Goal: Information Seeking & Learning: Check status

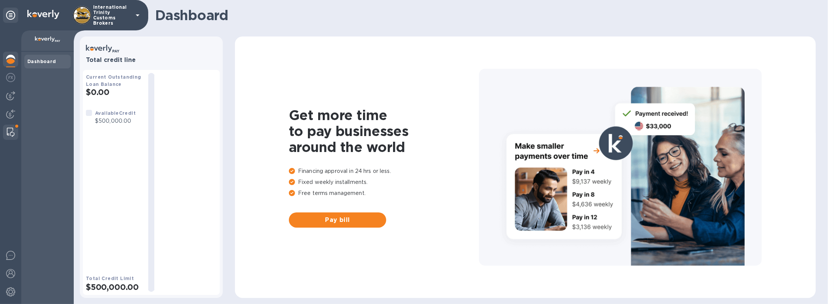
click at [12, 133] on img at bounding box center [11, 132] width 8 height 9
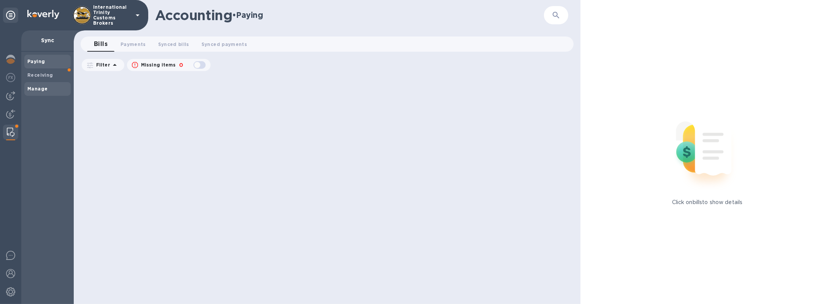
click at [44, 90] on b "Manage" at bounding box center [37, 89] width 20 height 6
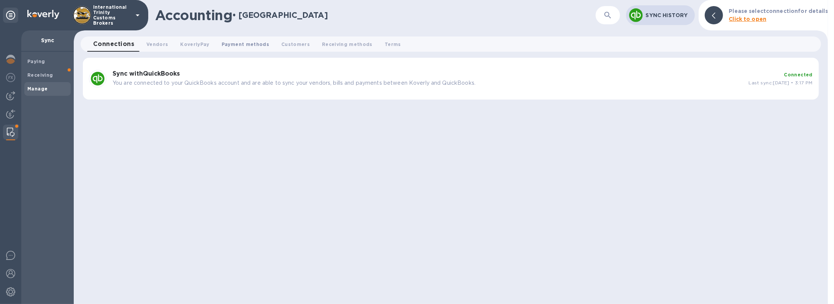
click at [257, 44] on span "Payment methods 0" at bounding box center [246, 44] width 48 height 8
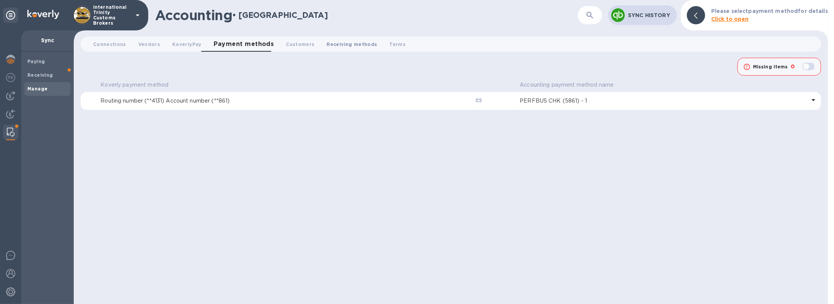
click at [352, 42] on span "Receiving methods 0" at bounding box center [352, 44] width 51 height 8
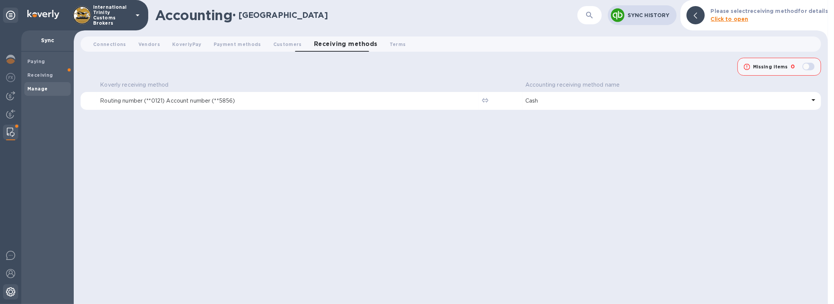
click at [11, 293] on img at bounding box center [10, 291] width 9 height 9
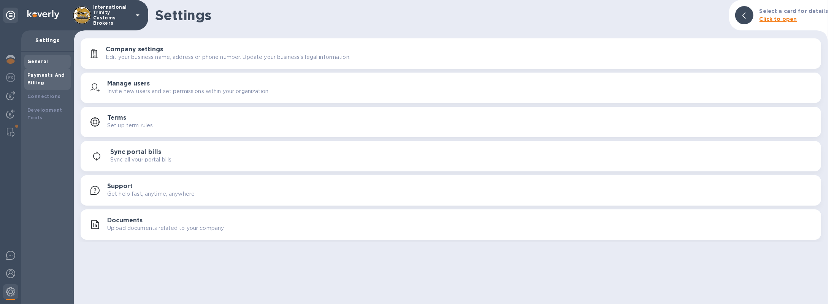
click at [55, 85] on div "Payments And Billing" at bounding box center [47, 78] width 40 height 15
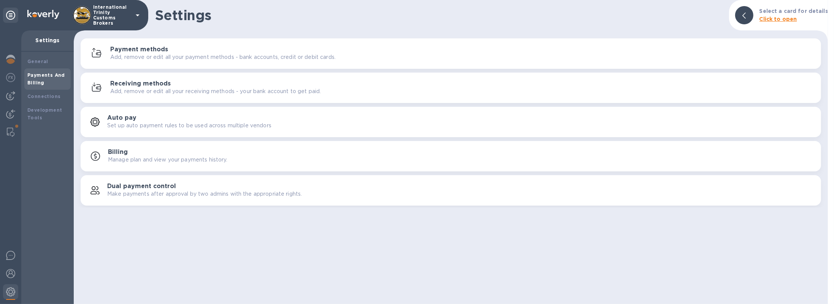
click at [127, 87] on h3 "Receiving methods" at bounding box center [140, 83] width 60 height 7
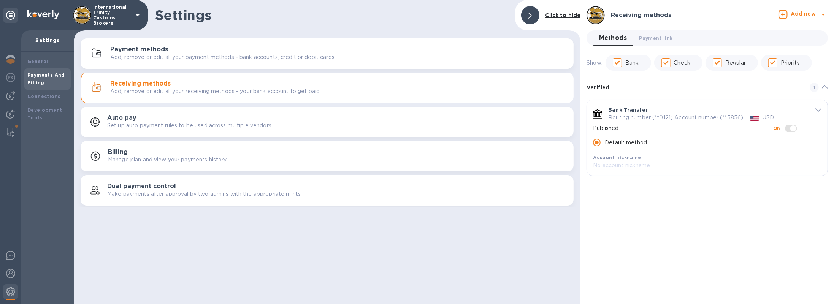
click at [821, 109] on icon "default-method" at bounding box center [818, 110] width 6 height 3
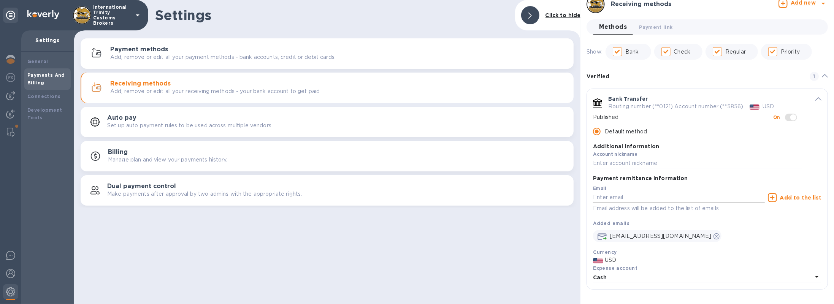
scroll to position [12, 0]
click at [11, 99] on img at bounding box center [10, 95] width 9 height 9
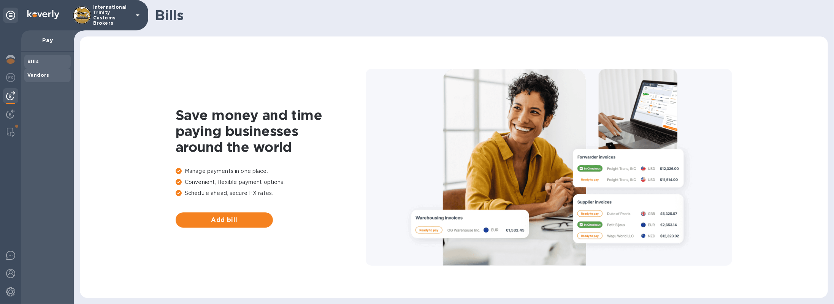
click at [47, 76] on b "Vendors" at bounding box center [38, 75] width 22 height 6
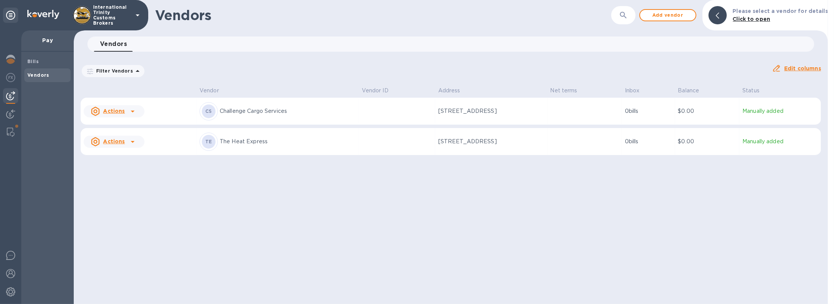
click at [359, 143] on td at bounding box center [397, 141] width 76 height 27
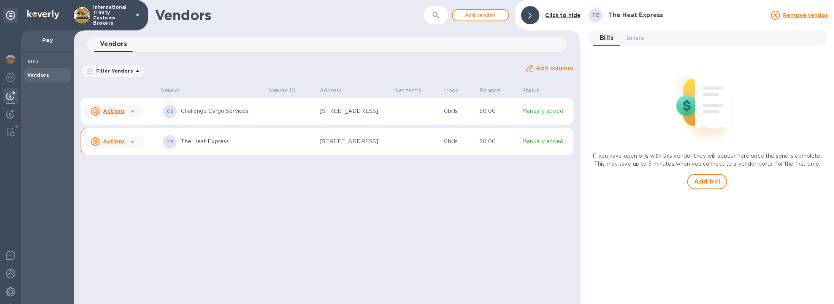
click at [334, 128] on table "Vendor Vendor ID Address Net terms Inbox Balance Status Actions CS Challenge Ca…" at bounding box center [327, 121] width 493 height 74
click at [336, 115] on p "[STREET_ADDRESS]" at bounding box center [354, 111] width 68 height 8
click at [10, 137] on div at bounding box center [11, 132] width 14 height 15
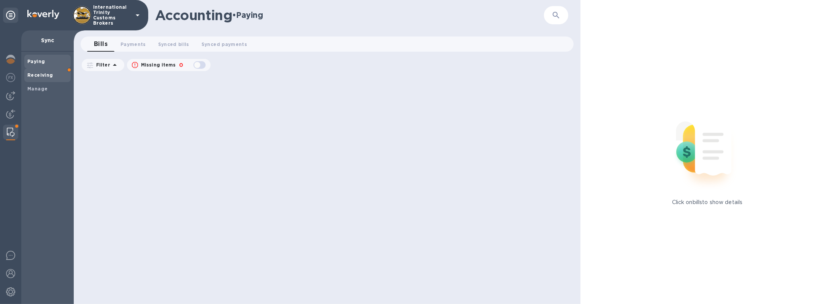
click at [38, 78] on span "Receiving" at bounding box center [40, 75] width 26 height 8
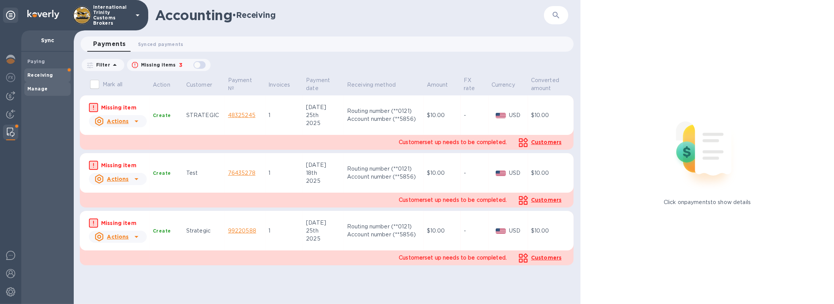
click at [39, 91] on b "Manage" at bounding box center [37, 89] width 20 height 6
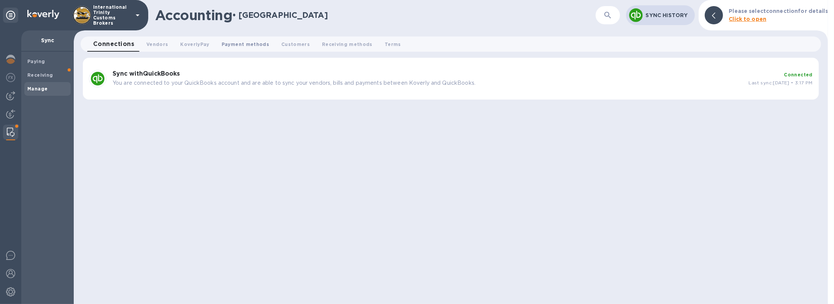
click at [241, 44] on span "Payment methods 0" at bounding box center [246, 44] width 48 height 8
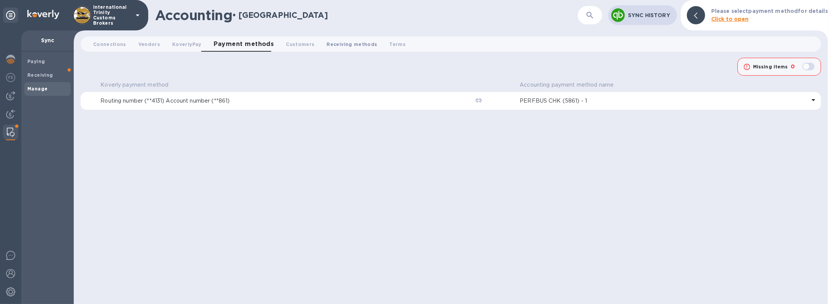
click at [351, 41] on span "Receiving methods 0" at bounding box center [352, 44] width 51 height 8
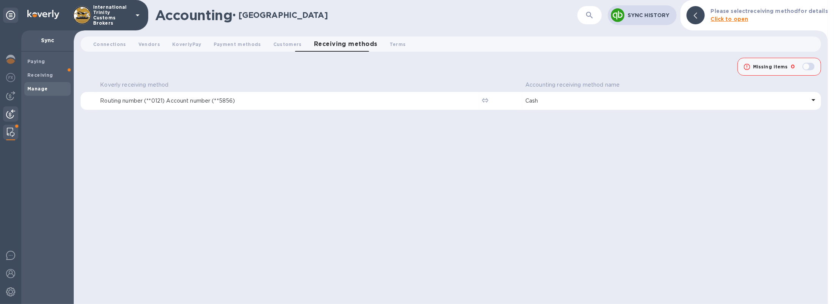
click at [9, 115] on img at bounding box center [10, 113] width 9 height 9
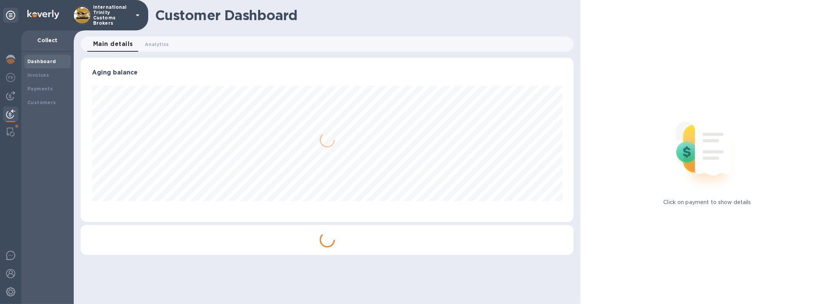
scroll to position [379887, 379561]
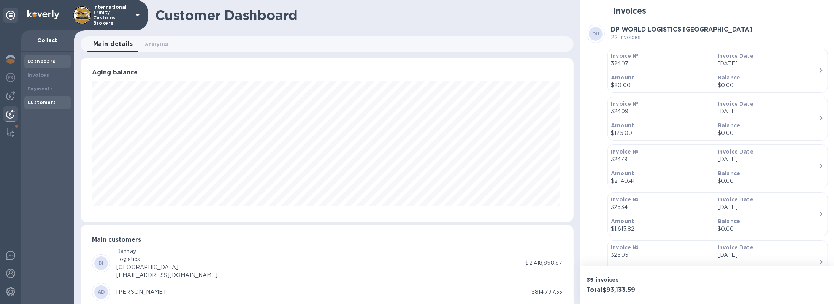
click at [47, 103] on b "Customers" at bounding box center [41, 103] width 29 height 6
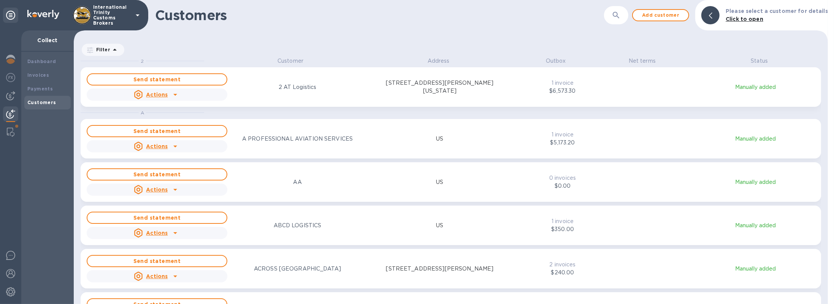
scroll to position [244, 751]
click at [303, 80] on div "Send statement Actions 2 AT Logistics [STREET_ADDRESS][PERSON_NAME][US_STATE]" at bounding box center [298, 87] width 426 height 30
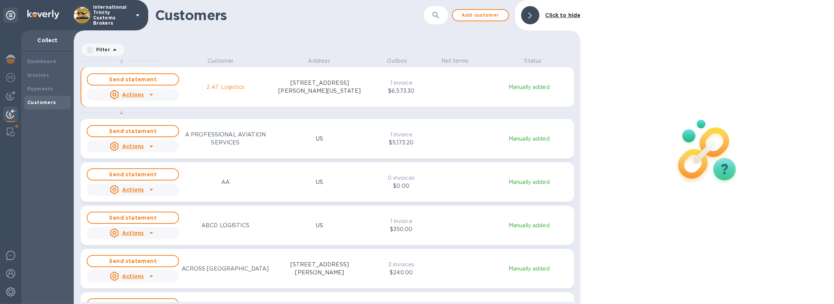
scroll to position [3, 3]
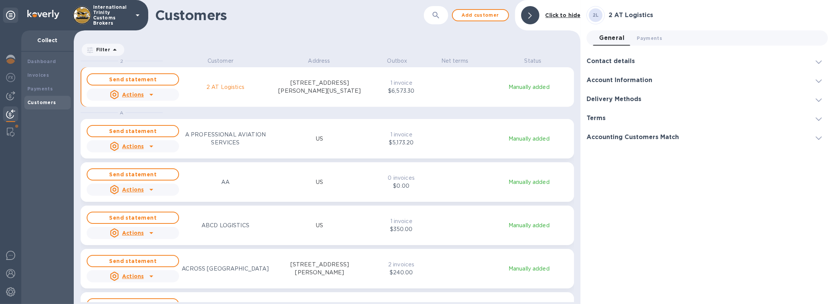
click at [602, 117] on h3 "Terms" at bounding box center [595, 118] width 19 height 7
click at [611, 100] on h3 "Delivery Methods" at bounding box center [613, 99] width 55 height 7
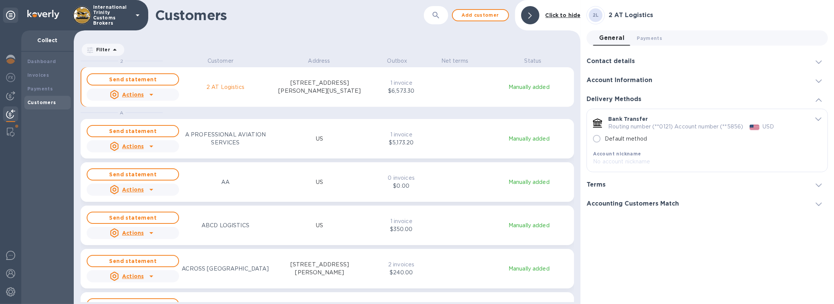
click at [622, 85] on div "Account Information" at bounding box center [706, 80] width 241 height 19
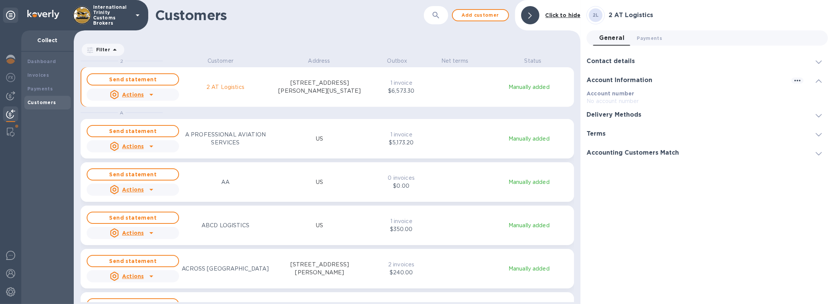
click at [624, 58] on h3 "Contact details" at bounding box center [610, 61] width 48 height 7
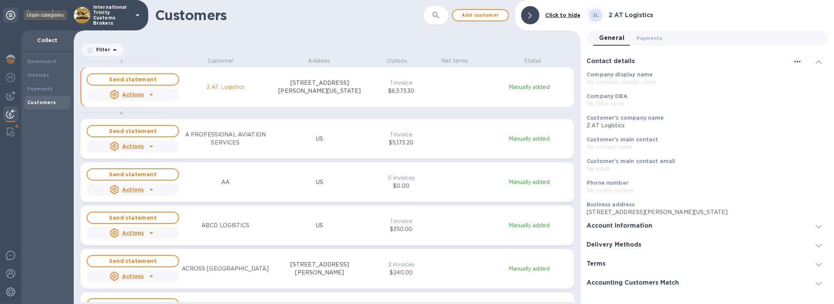
scroll to position [244, 504]
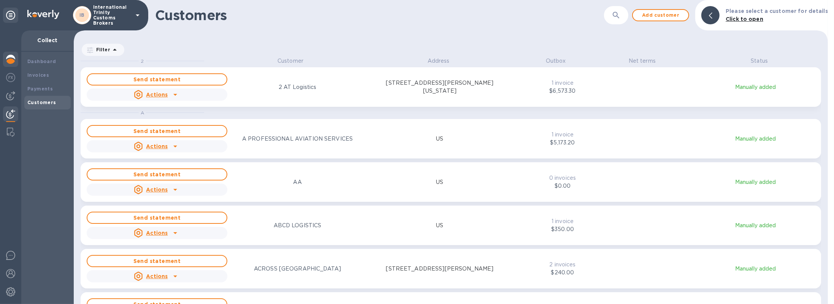
click at [16, 62] on div at bounding box center [10, 60] width 15 height 17
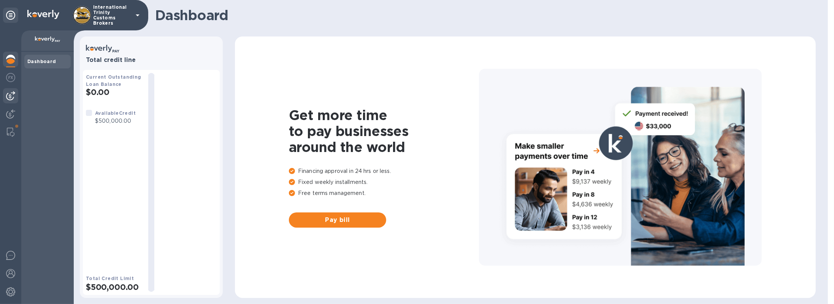
click at [10, 98] on img at bounding box center [10, 95] width 9 height 9
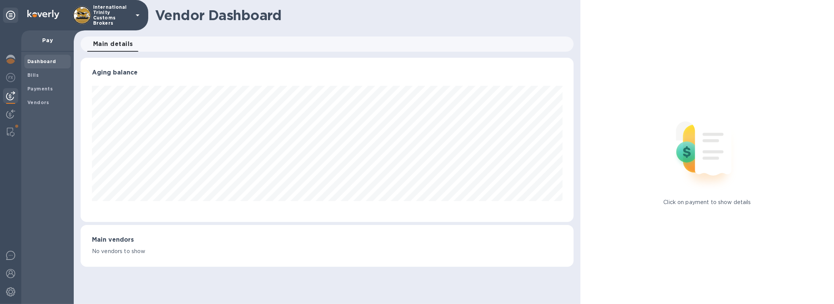
scroll to position [164, 493]
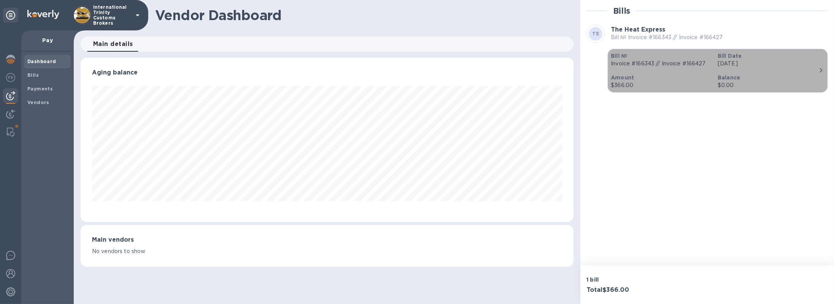
click at [709, 88] on p "$366.00" at bounding box center [661, 85] width 101 height 8
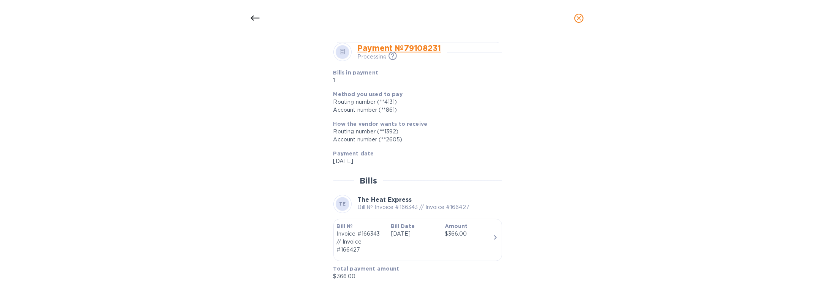
scroll to position [483, 0]
click at [577, 19] on icon "close" at bounding box center [579, 18] width 8 height 8
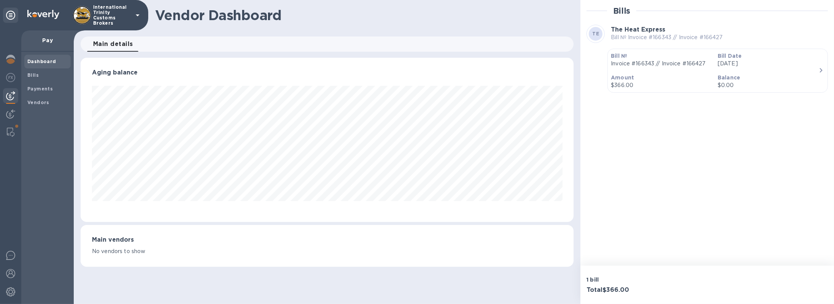
scroll to position [247, 0]
click at [30, 101] on b "Vendors" at bounding box center [38, 103] width 22 height 6
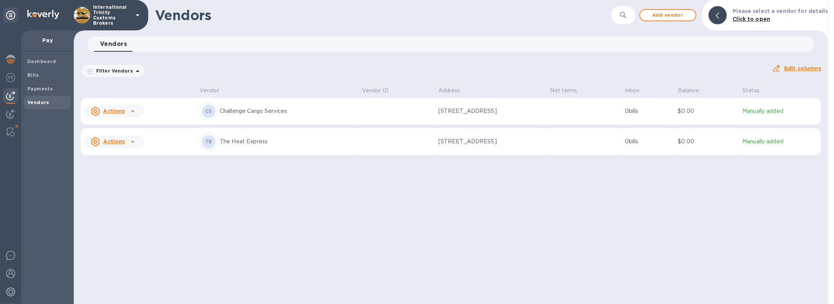
click at [236, 140] on p "The Heat Express" at bounding box center [288, 142] width 136 height 8
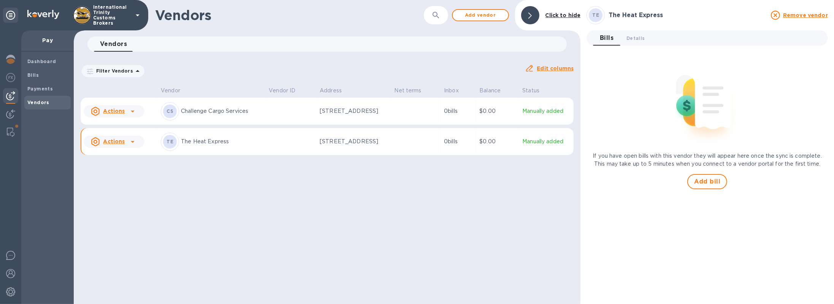
click at [277, 113] on td at bounding box center [291, 111] width 51 height 27
click at [53, 87] on span "Payments" at bounding box center [47, 89] width 40 height 8
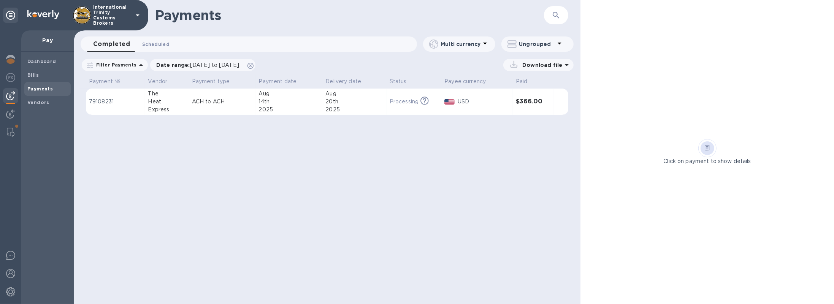
click at [149, 46] on span "Scheduled 0" at bounding box center [155, 44] width 27 height 8
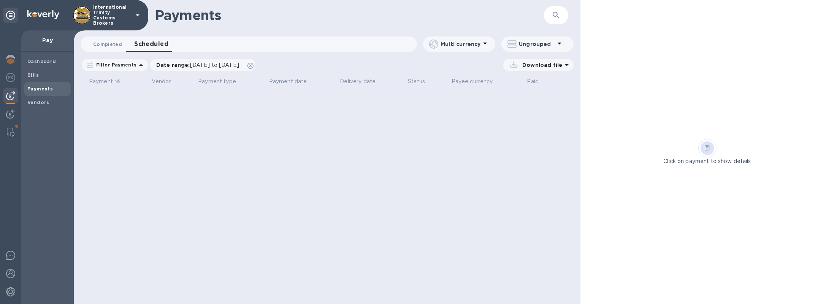
click at [100, 48] on button "Completed 0" at bounding box center [107, 43] width 41 height 15
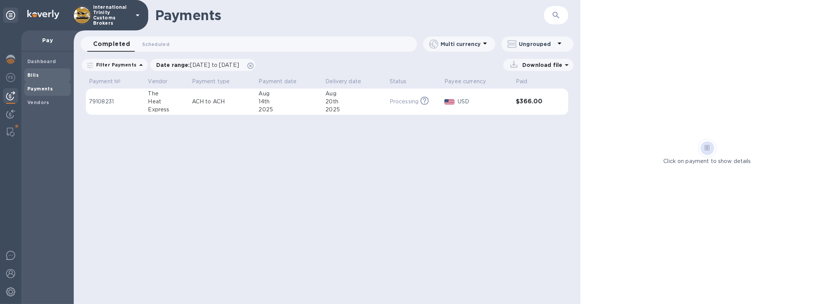
click at [30, 78] on span "Bills" at bounding box center [32, 75] width 11 height 8
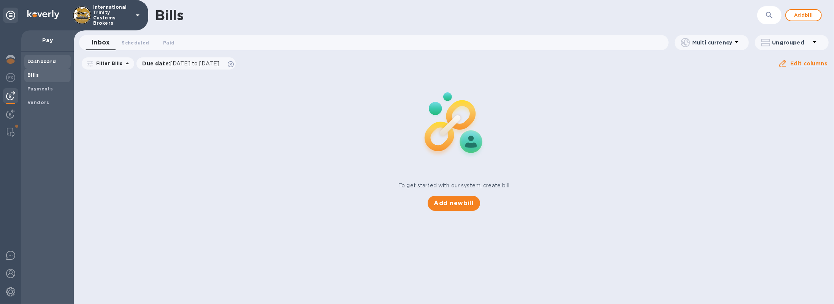
click at [31, 61] on b "Dashboard" at bounding box center [41, 62] width 29 height 6
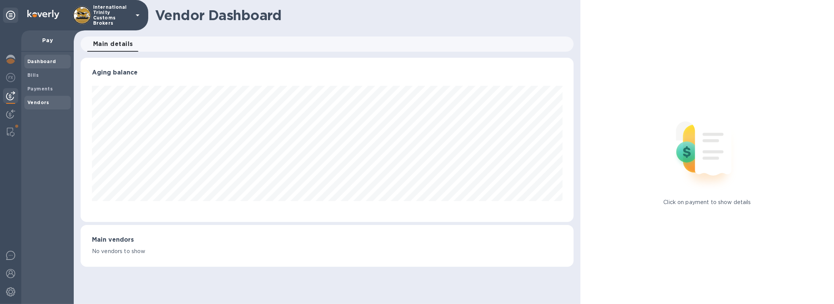
scroll to position [164, 493]
click at [36, 100] on b "Vendors" at bounding box center [38, 103] width 22 height 6
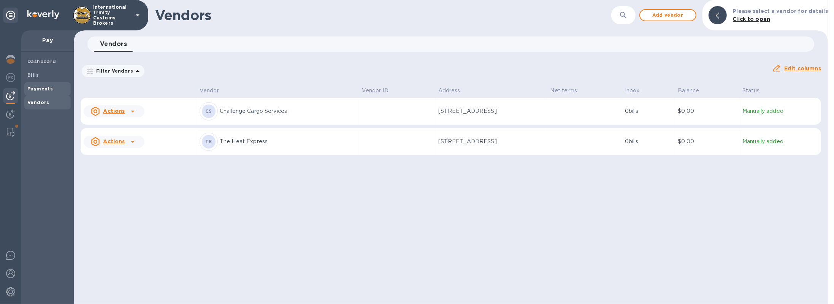
click at [33, 90] on b "Payments" at bounding box center [39, 89] width 25 height 6
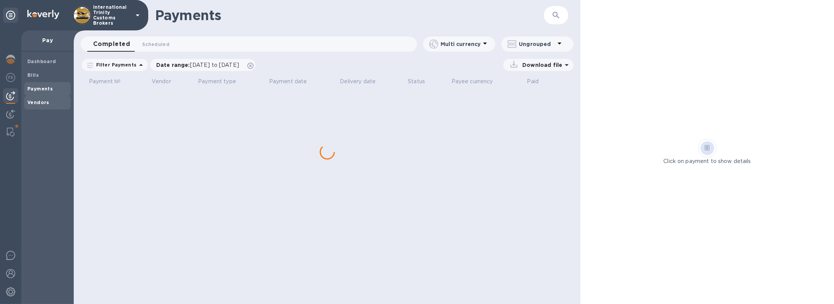
click at [36, 102] on b "Vendors" at bounding box center [38, 103] width 22 height 6
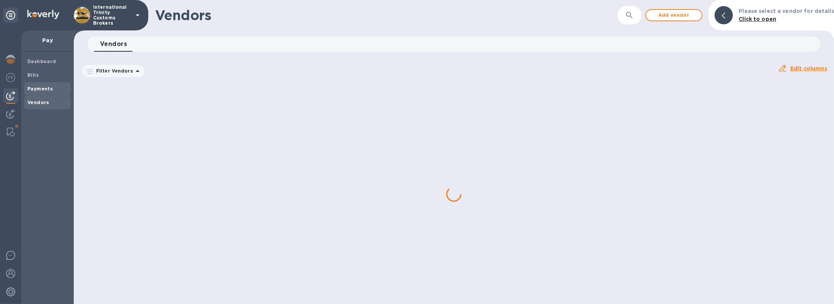
click at [39, 93] on div "Payments" at bounding box center [47, 89] width 46 height 14
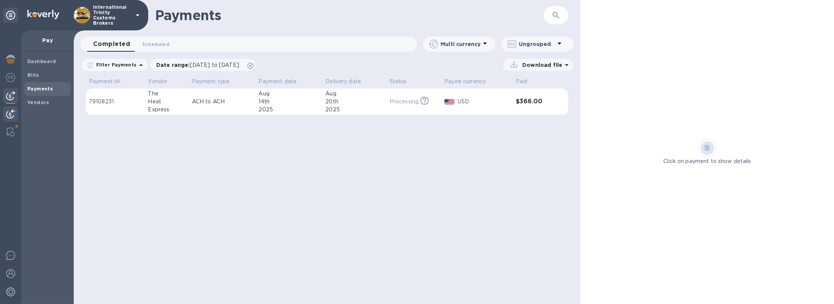
click at [11, 116] on img at bounding box center [10, 113] width 9 height 9
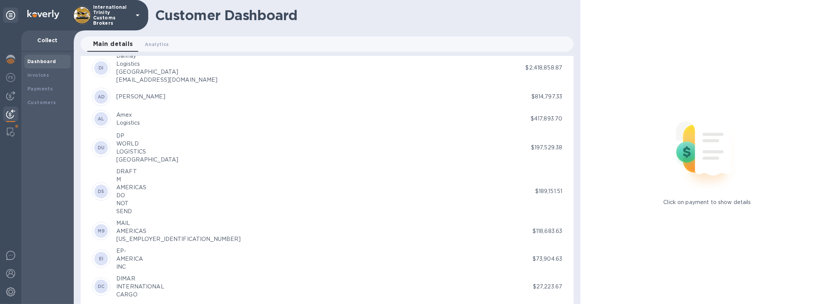
scroll to position [277, 0]
